Goal: Task Accomplishment & Management: Manage account settings

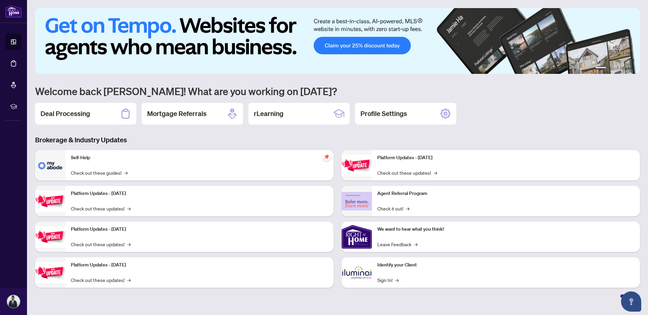
click at [75, 120] on div "Deal Processing" at bounding box center [85, 114] width 101 height 22
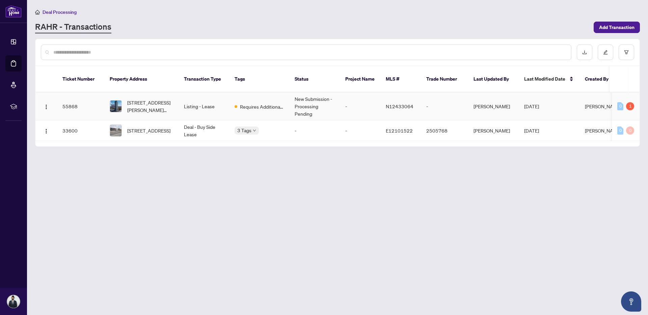
click at [244, 103] on span "Requires Additional Docs" at bounding box center [262, 106] width 44 height 7
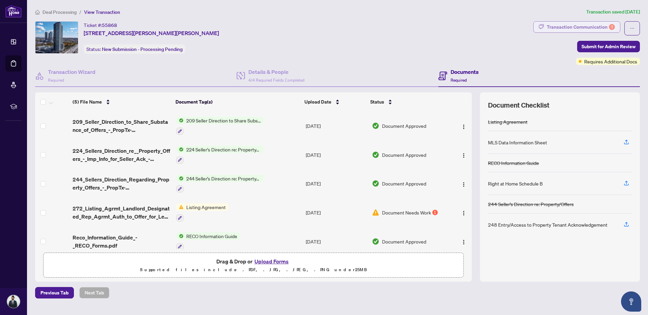
click at [581, 28] on div "Transaction Communication 1" at bounding box center [581, 27] width 68 height 11
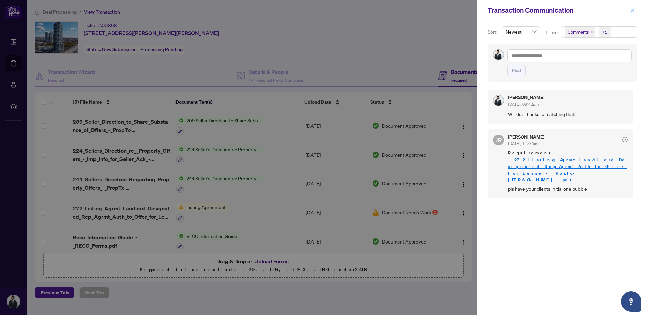
click at [632, 13] on span "button" at bounding box center [633, 10] width 5 height 11
